Goal: Task Accomplishment & Management: Manage account settings

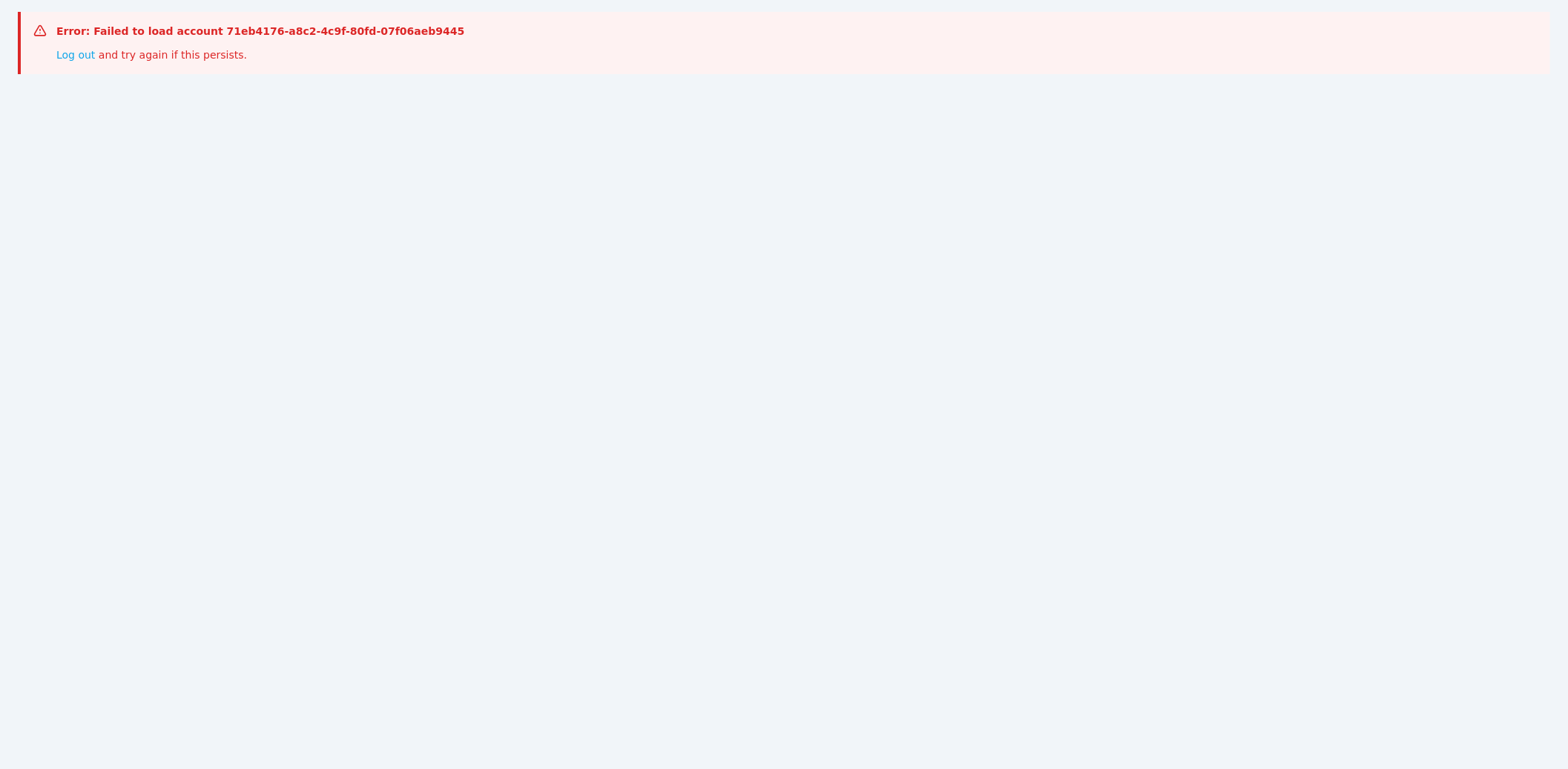
click at [676, 177] on div "Error: Failed to load account 71eb4176-a8c2-4c9f-80fd-07f06aeb9445 Log out and …" at bounding box center [784, 396] width 1568 height 769
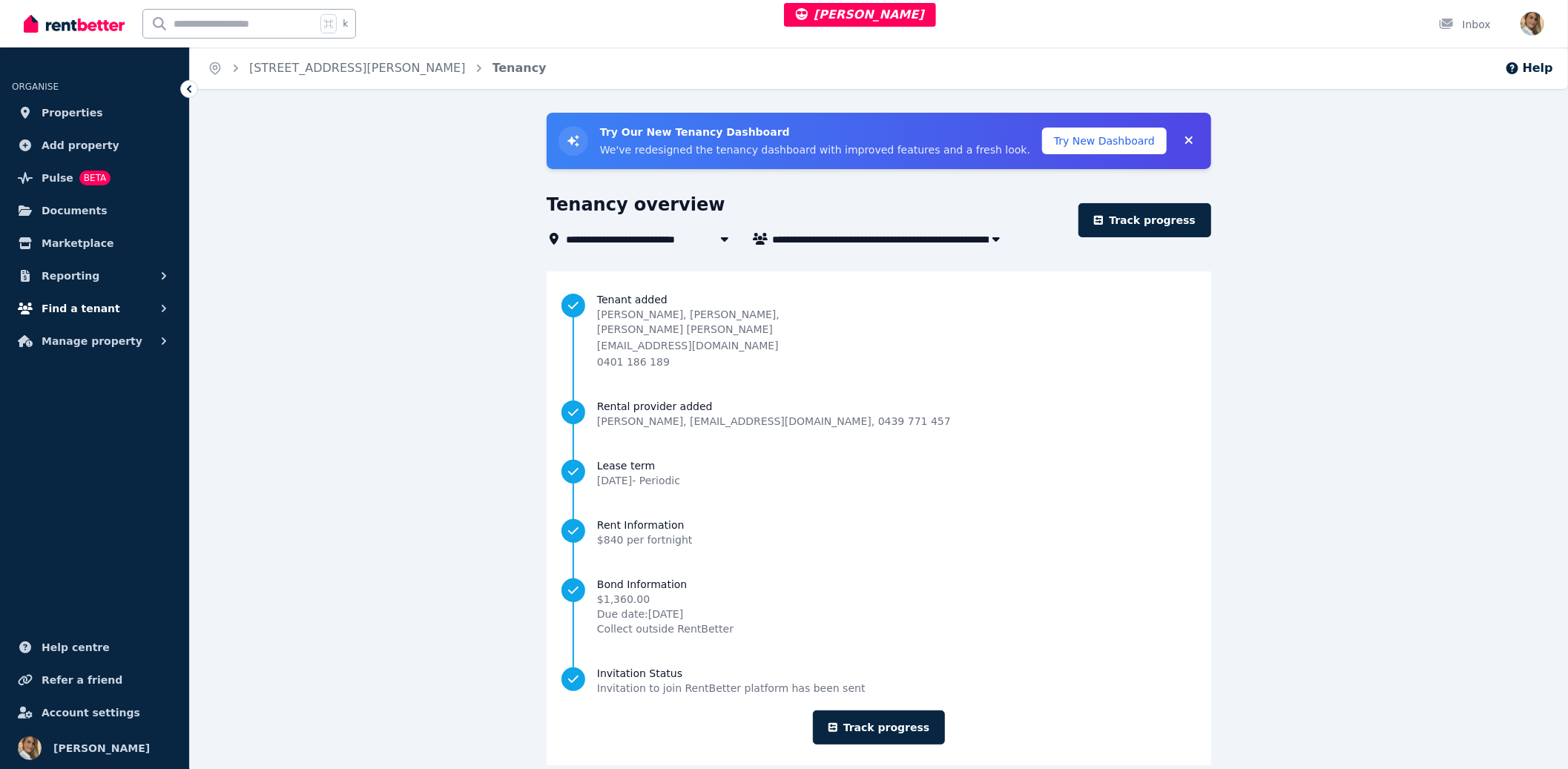
drag, startPoint x: 318, startPoint y: 368, endPoint x: 149, endPoint y: 306, distance: 180.0
click at [318, 367] on div "**********" at bounding box center [879, 452] width 1378 height 680
click at [128, 344] on button "Manage property" at bounding box center [94, 340] width 166 height 29
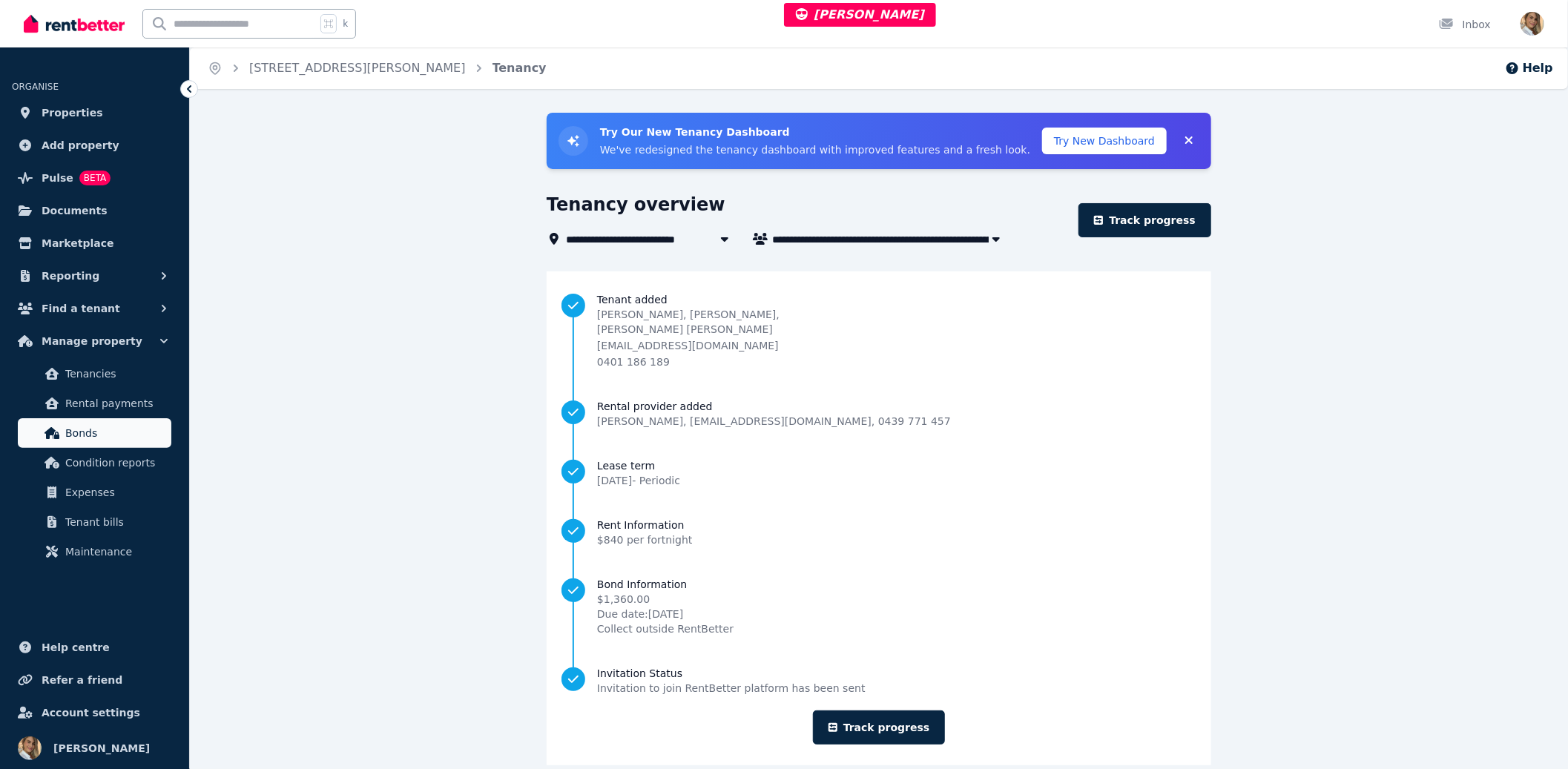
click at [98, 439] on span "Bonds" at bounding box center [115, 433] width 100 height 18
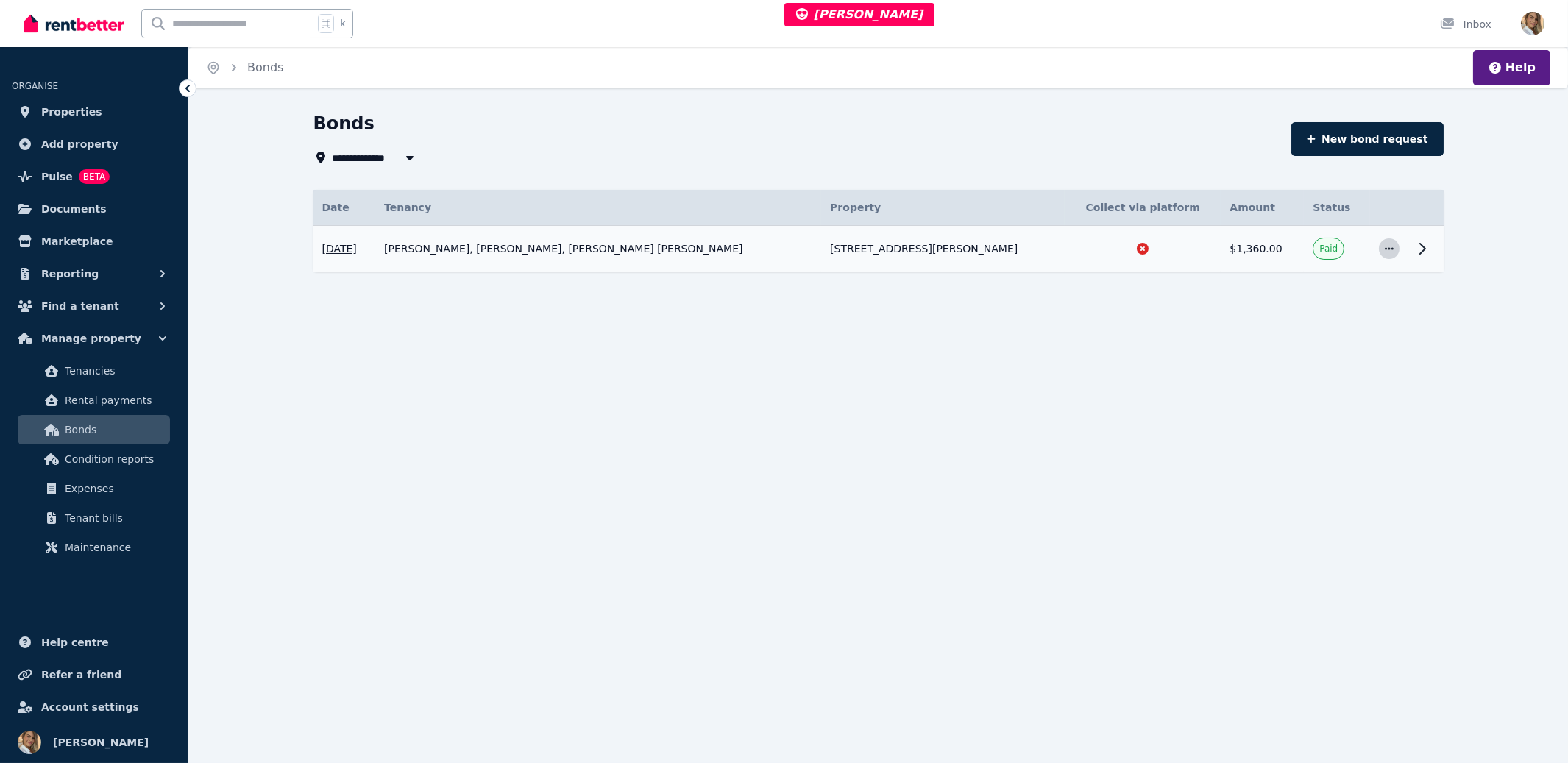
click at [1391, 243] on icon "button" at bounding box center [1390, 248] width 12 height 10
click at [1338, 284] on span "View details" at bounding box center [1340, 288] width 94 height 18
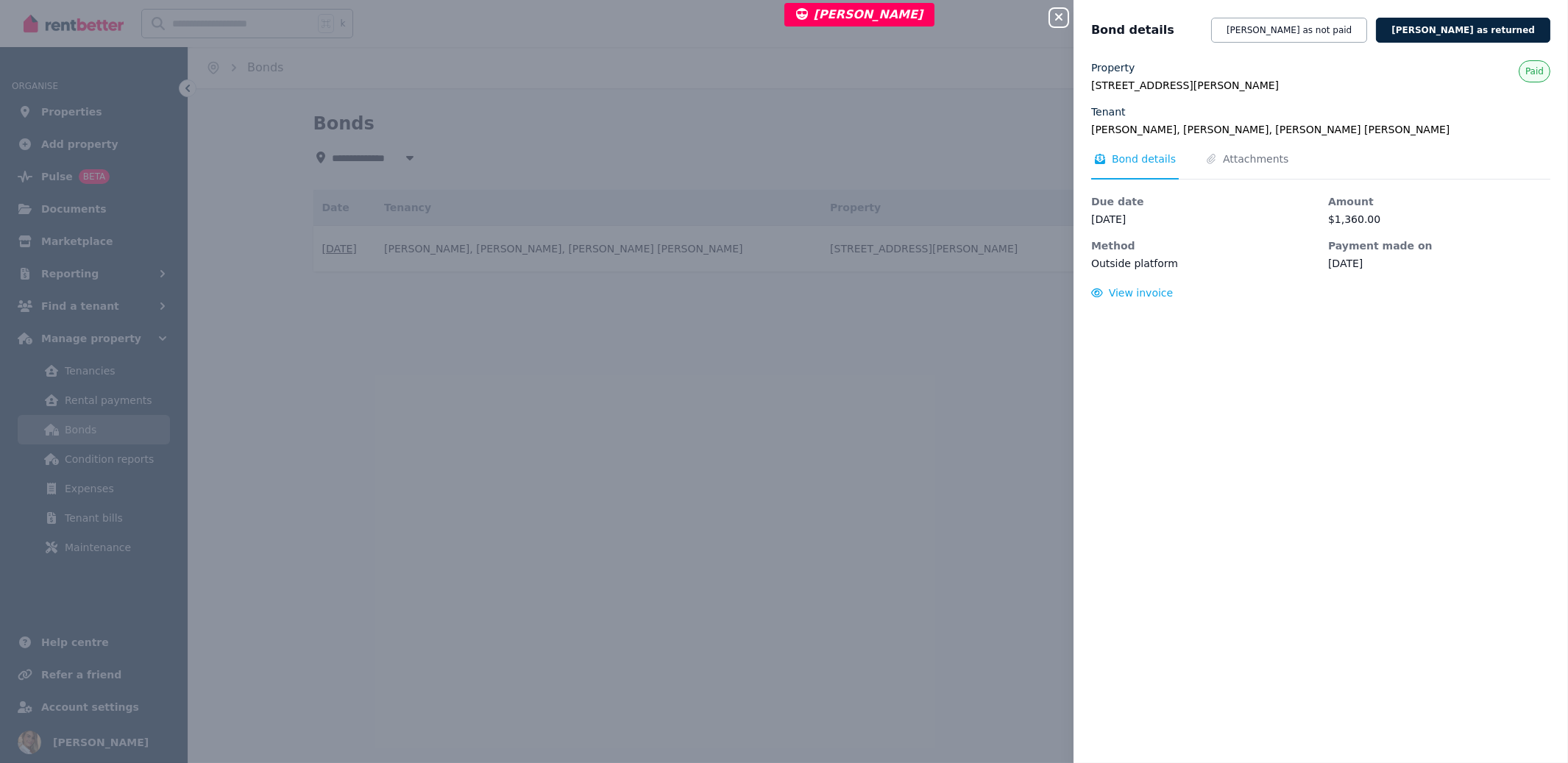
click at [762, 477] on div "Close panel Bond details Mark bond as not paid Mark bond as returned Property 6…" at bounding box center [784, 381] width 1568 height 763
